Goal: Task Accomplishment & Management: Manage account settings

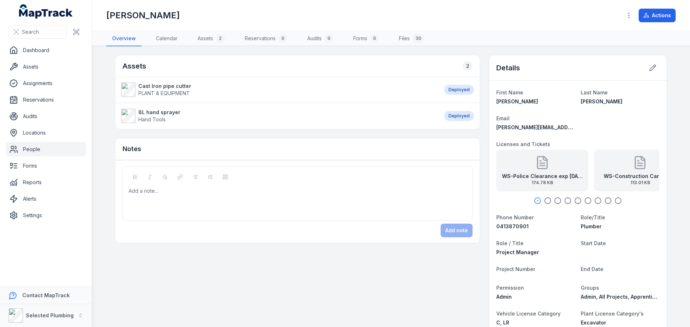
click at [545, 203] on icon "button" at bounding box center [547, 200] width 7 height 7
click at [649, 69] on icon at bounding box center [652, 67] width 7 height 7
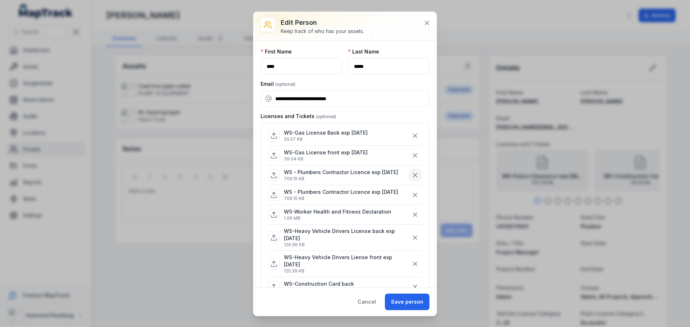
click at [408, 176] on button "button" at bounding box center [415, 176] width 14 height 14
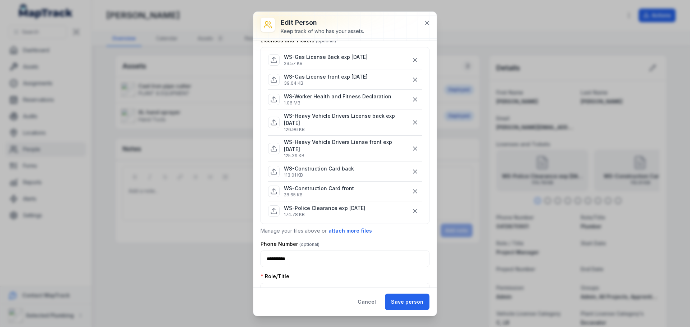
scroll to position [72, 0]
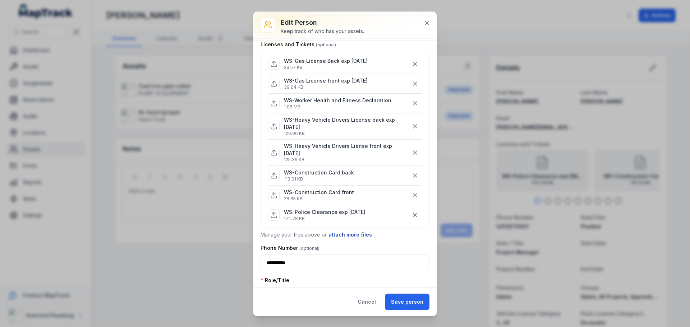
click at [341, 233] on button "attach more files" at bounding box center [350, 235] width 44 height 8
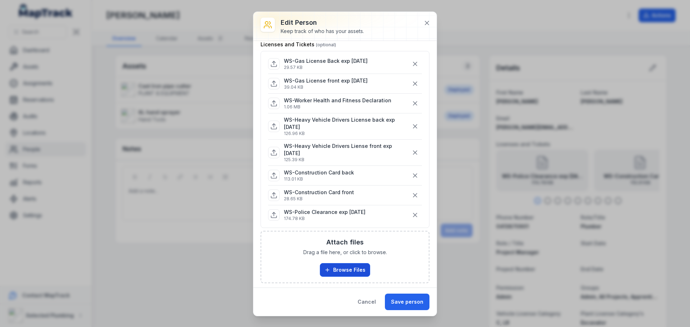
click at [342, 266] on button "Browse Files" at bounding box center [345, 270] width 50 height 14
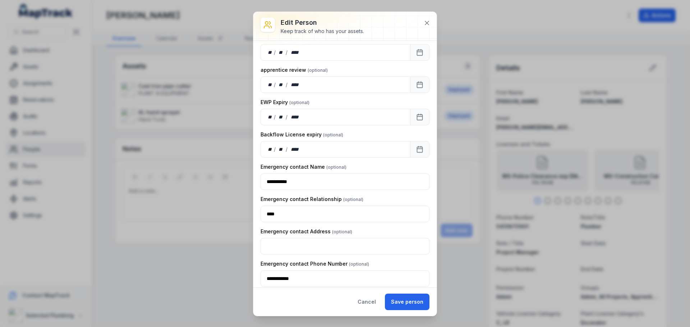
scroll to position [983, 0]
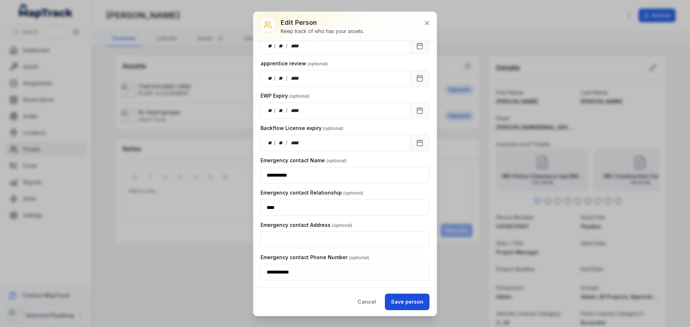
click at [420, 305] on button "Save person" at bounding box center [407, 302] width 45 height 17
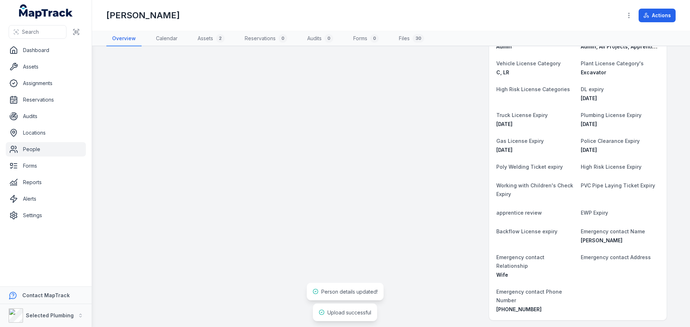
scroll to position [252, 0]
